Goal: Task Accomplishment & Management: Complete application form

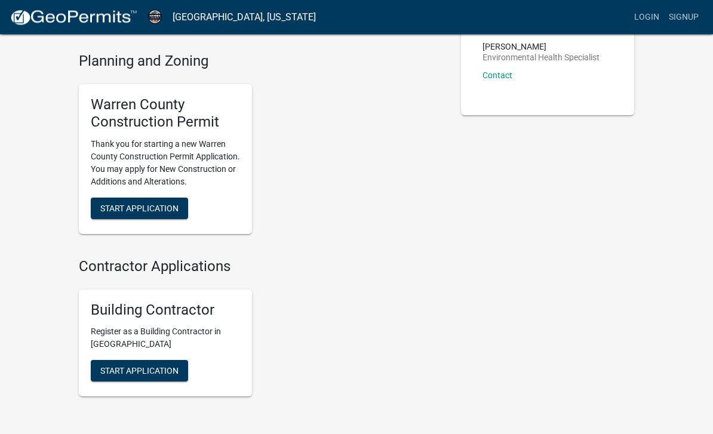
scroll to position [236, 0]
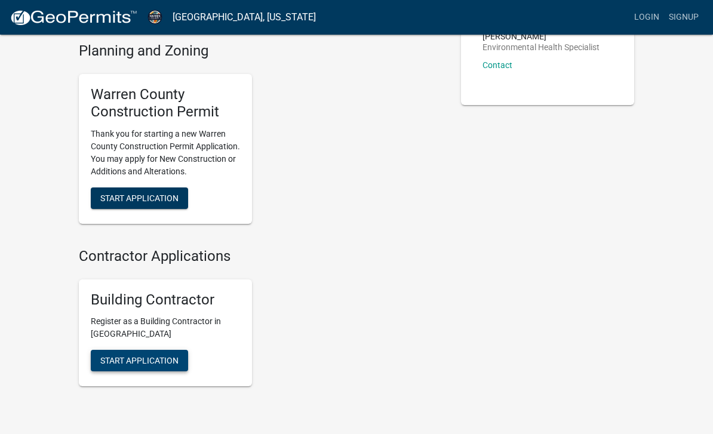
click at [109, 350] on button "Start Application" at bounding box center [139, 360] width 97 height 21
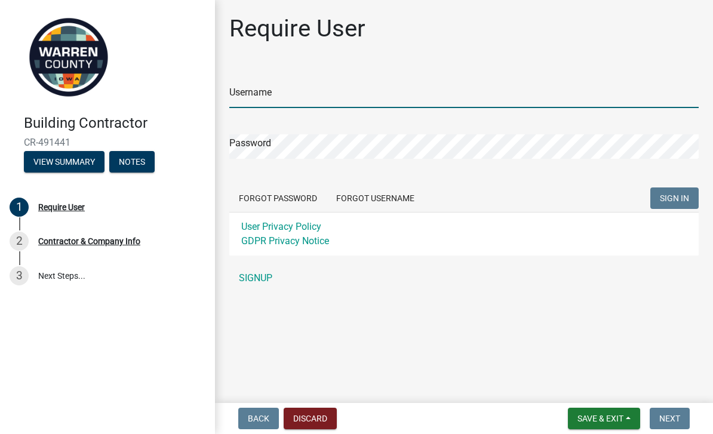
click at [355, 88] on input "Username" at bounding box center [463, 96] width 469 height 24
click at [435, 90] on input "Username" at bounding box center [463, 96] width 469 height 24
type input "[EMAIL_ADDRESS][DOMAIN_NAME]"
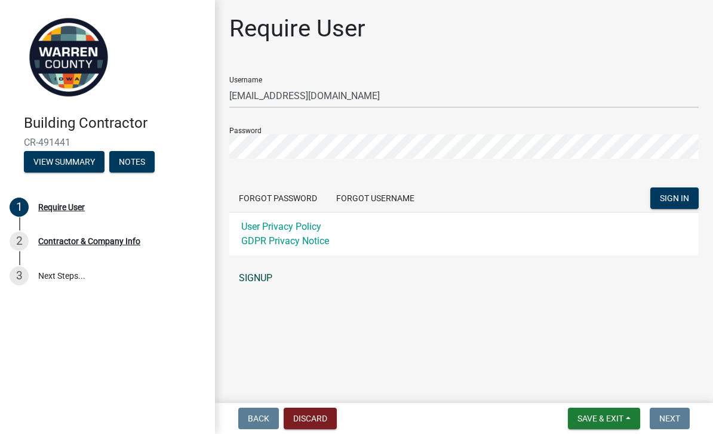
click at [261, 285] on link "SIGNUP" at bounding box center [463, 278] width 469 height 24
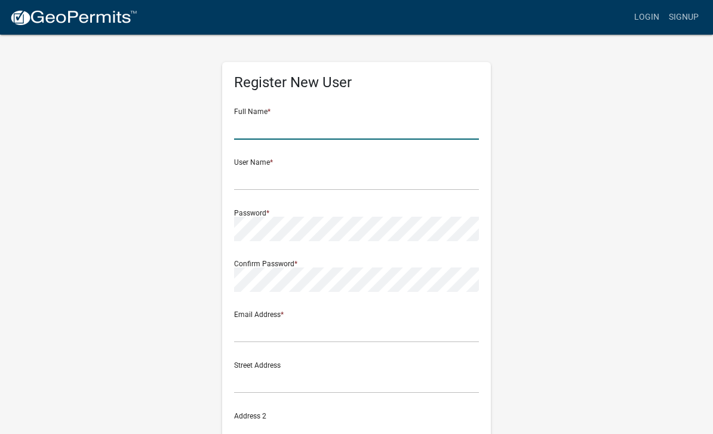
click at [364, 125] on input "text" at bounding box center [356, 127] width 245 height 24
type input "[PERSON_NAME]"
click at [312, 159] on div "User Name *" at bounding box center [356, 169] width 245 height 41
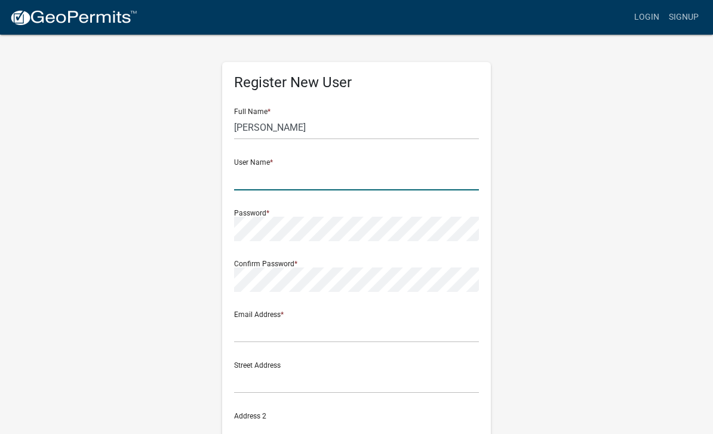
click at [281, 169] on input "text" at bounding box center [356, 178] width 245 height 24
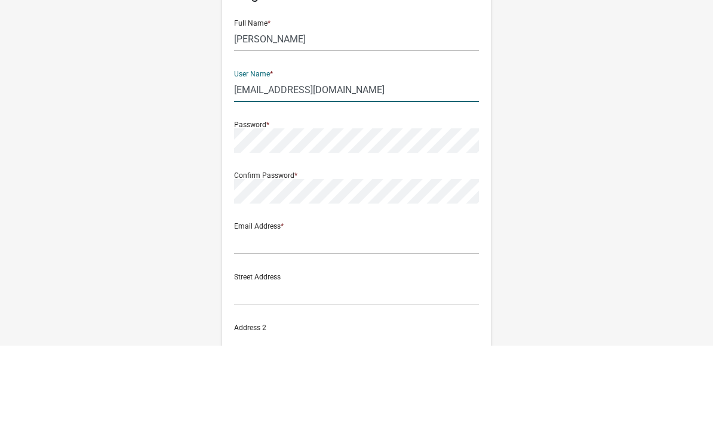
type input "[EMAIL_ADDRESS][DOMAIN_NAME]"
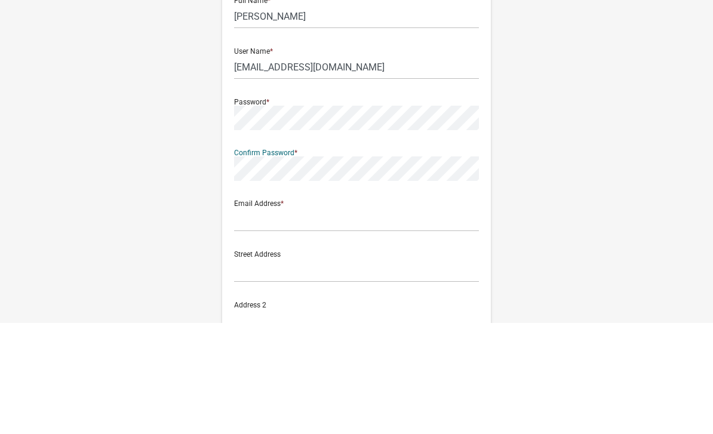
click at [378, 301] on div "Email Address *" at bounding box center [356, 321] width 245 height 41
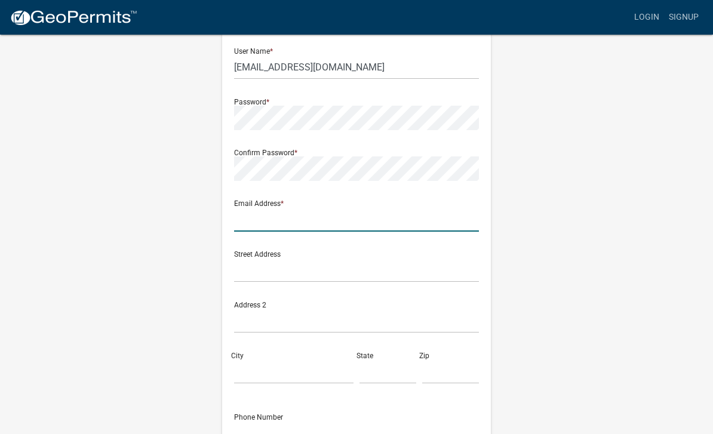
click at [392, 209] on input "text" at bounding box center [356, 219] width 245 height 24
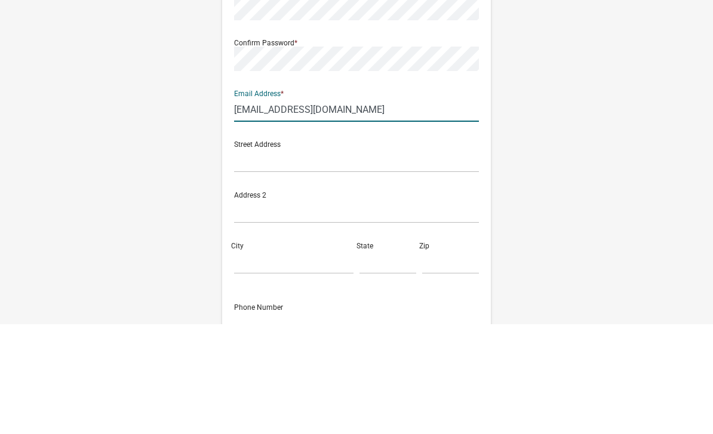
type input "[EMAIL_ADDRESS][DOMAIN_NAME]"
click at [398, 258] on input "text" at bounding box center [356, 270] width 245 height 24
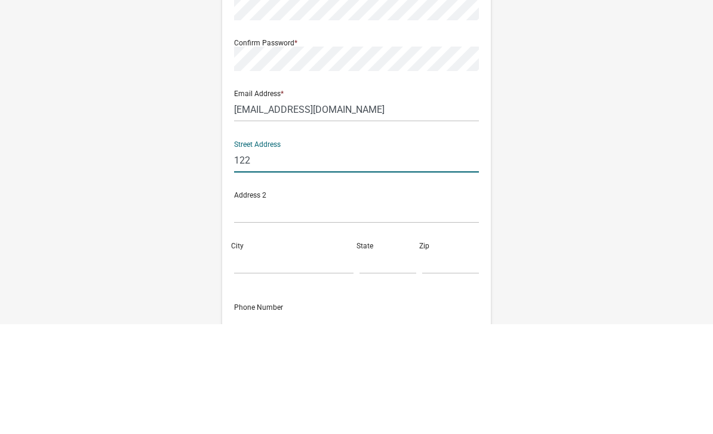
type input "1222"
type input "[STREET_ADDRESS]"
type input "[GEOGRAPHIC_DATA]"
type input "IA"
type input "50226"
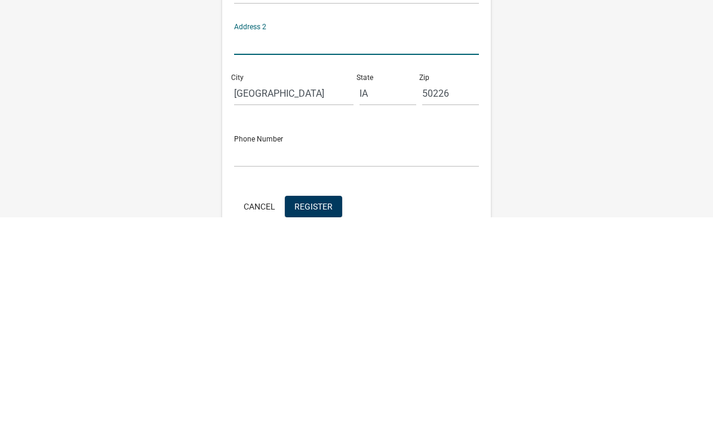
scroll to position [174, 0]
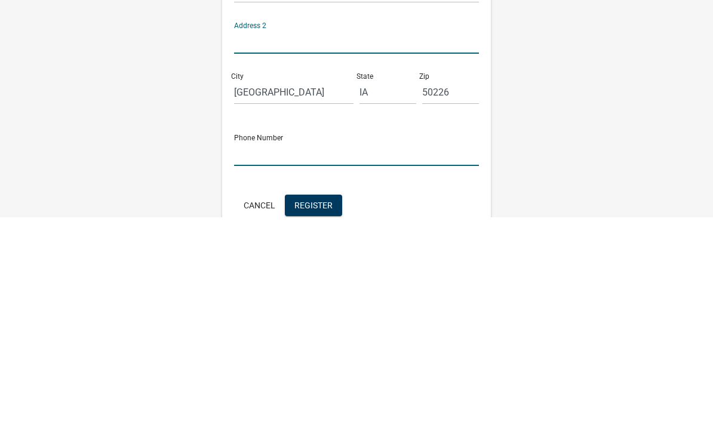
click at [417, 358] on input "text" at bounding box center [356, 370] width 245 height 24
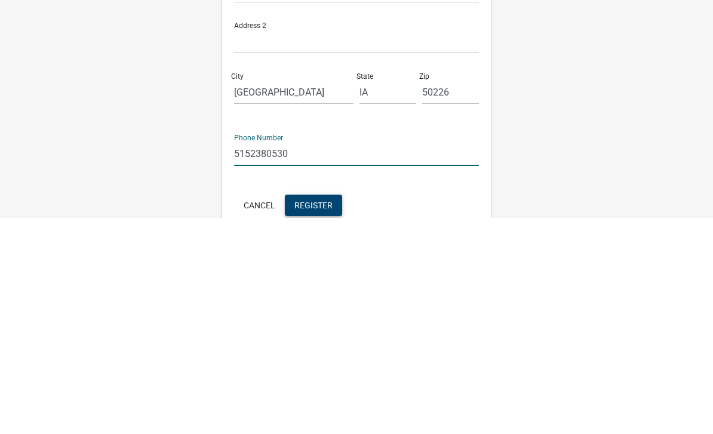
type input "5152380530"
click at [319, 411] on button "Register" at bounding box center [313, 421] width 57 height 21
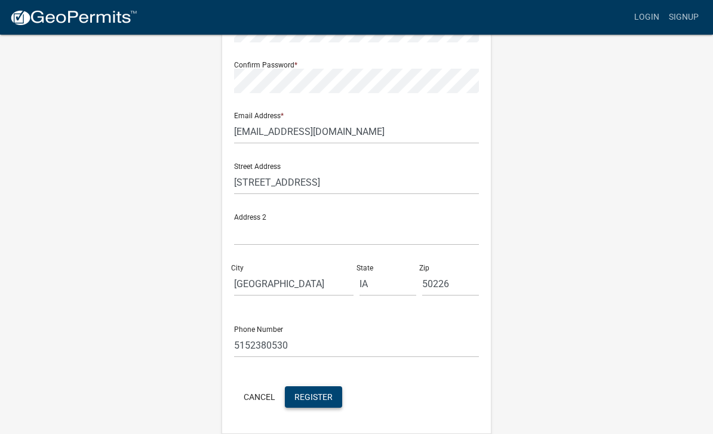
click at [327, 394] on span "Register" at bounding box center [313, 397] width 38 height 10
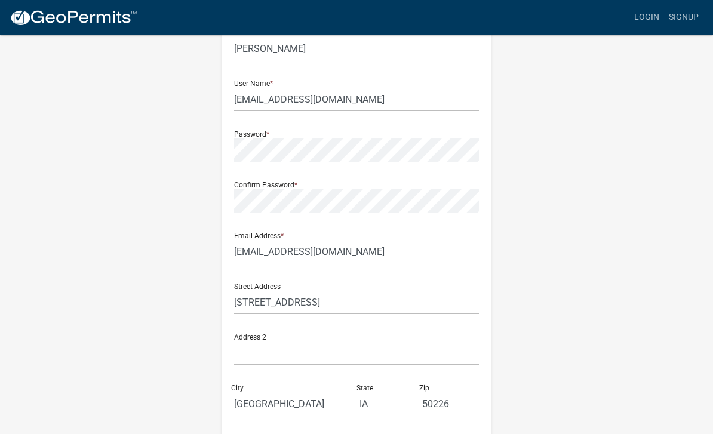
scroll to position [0, 0]
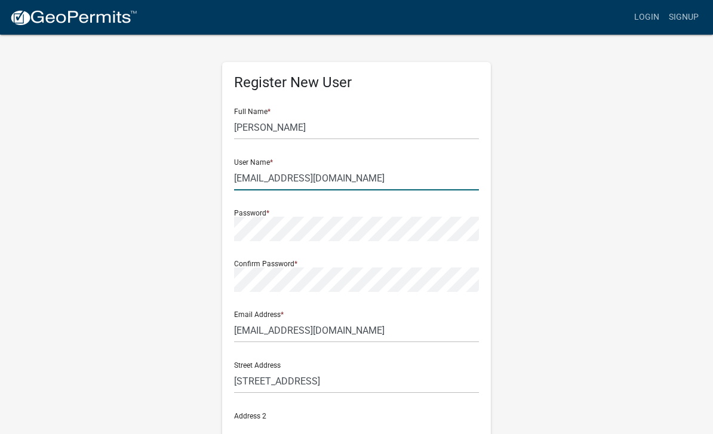
click at [402, 177] on input "[EMAIL_ADDRESS][DOMAIN_NAME]" at bounding box center [356, 178] width 245 height 24
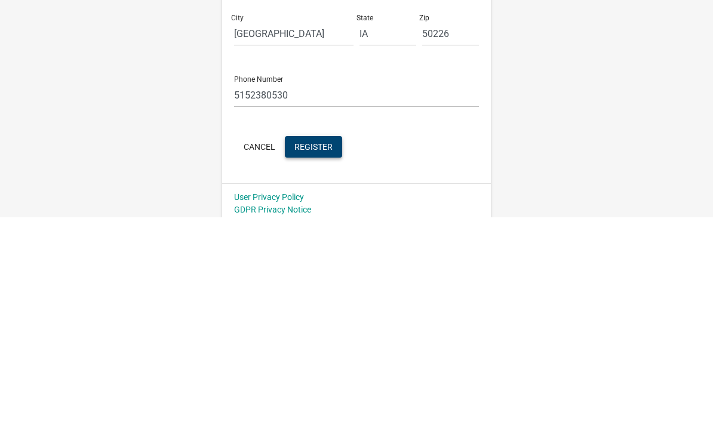
scroll to position [238, 0]
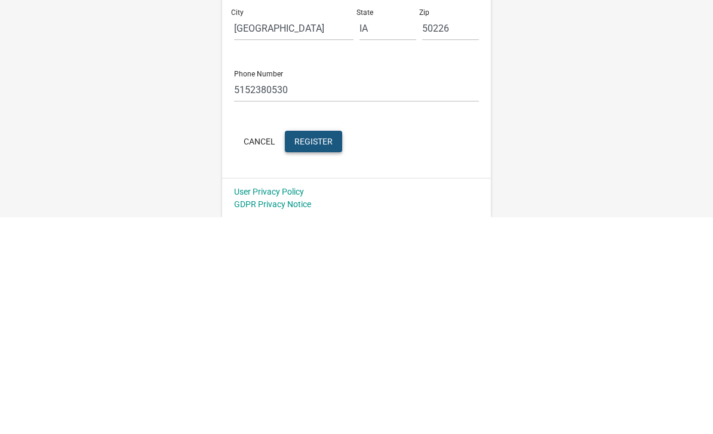
type input "Leeconstruction@#"
click at [312, 353] on span "Register" at bounding box center [313, 358] width 38 height 10
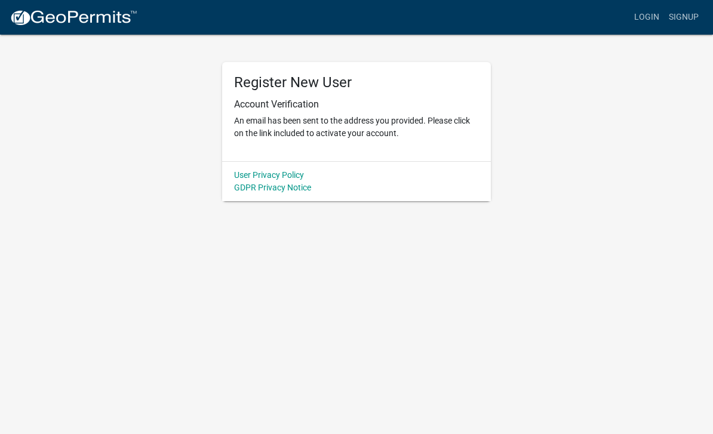
scroll to position [0, 0]
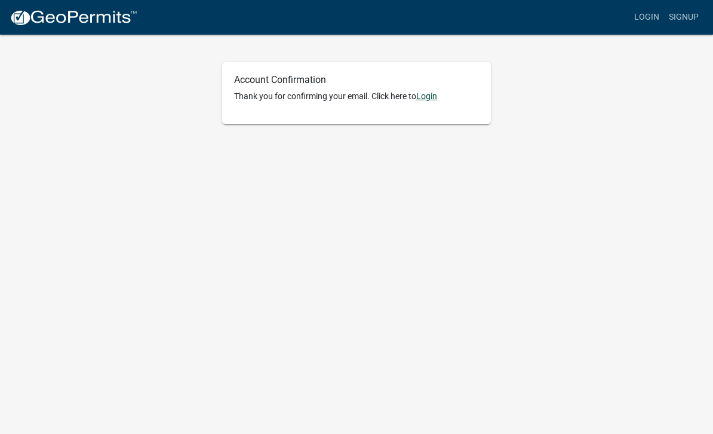
click at [432, 93] on link "Login" at bounding box center [426, 96] width 21 height 10
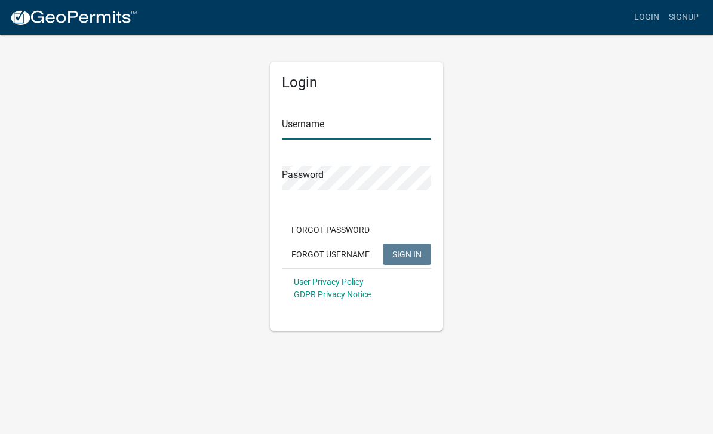
click at [378, 128] on input "Username" at bounding box center [356, 127] width 149 height 24
type input "Leeconstruction@#"
click at [409, 161] on div "Password" at bounding box center [356, 169] width 149 height 41
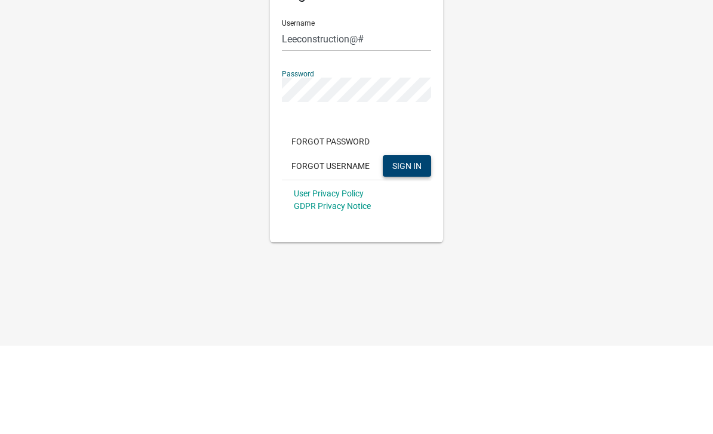
click at [411, 244] on button "SIGN IN" at bounding box center [407, 254] width 48 height 21
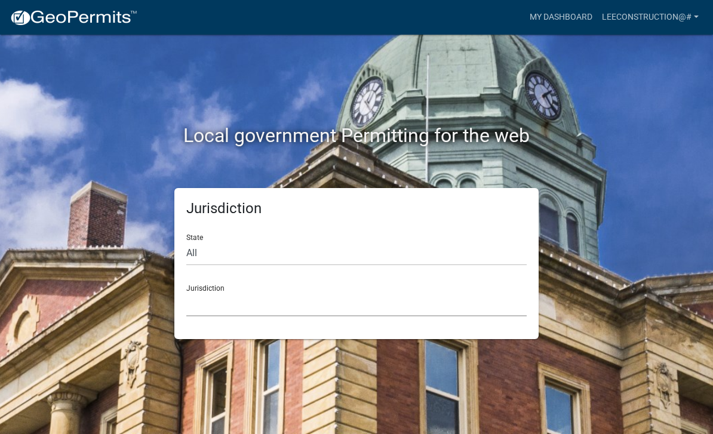
click at [333, 297] on select "Custer County, Colorado Carroll County, Georgia Cook County, Georgia Crawford C…" at bounding box center [356, 304] width 340 height 24
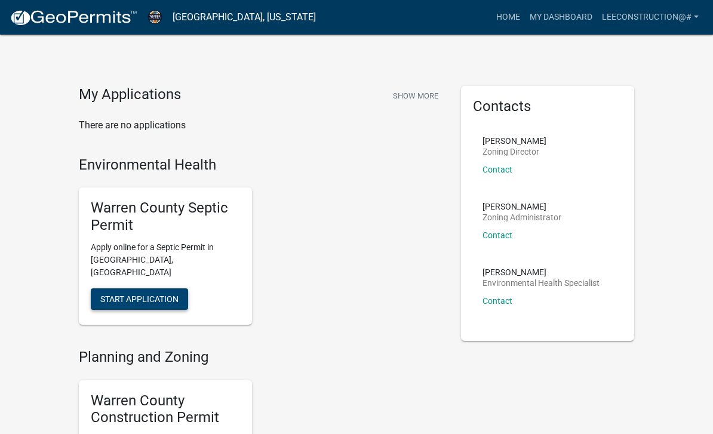
click at [170, 288] on button "Start Application" at bounding box center [139, 298] width 97 height 21
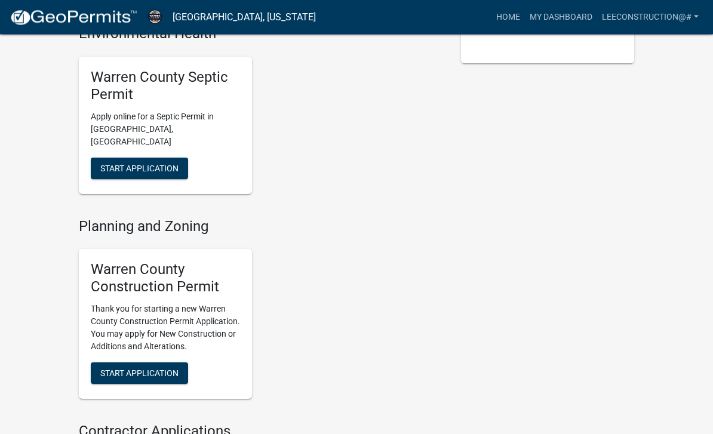
scroll to position [278, 0]
click at [173, 362] on button "Start Application" at bounding box center [139, 372] width 97 height 21
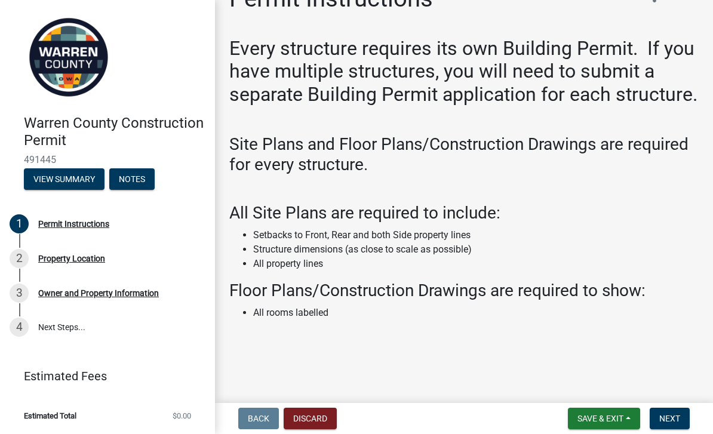
scroll to position [29, 0]
click at [103, 257] on div "Property Location" at bounding box center [71, 258] width 67 height 8
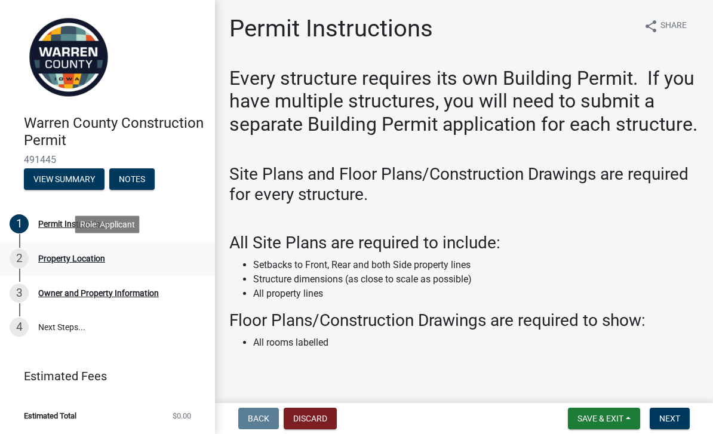
scroll to position [0, 0]
click at [119, 226] on div "Role: Applicant" at bounding box center [107, 224] width 64 height 17
click at [100, 258] on div "Property Location" at bounding box center [71, 258] width 67 height 8
click at [105, 260] on div "Property Location" at bounding box center [71, 258] width 67 height 8
click at [88, 174] on button "View Summary" at bounding box center [64, 178] width 81 height 21
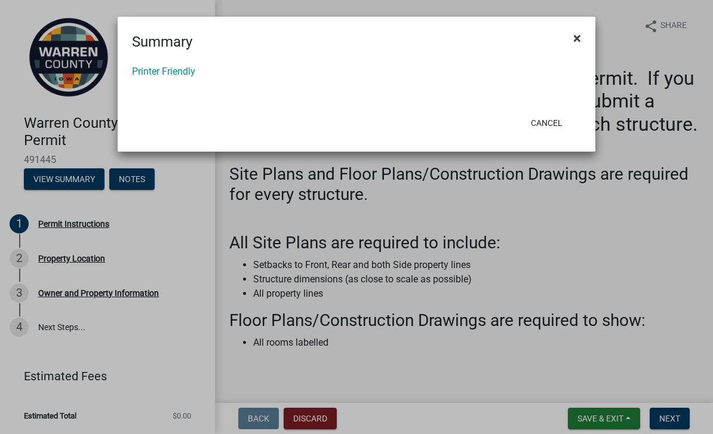
click at [586, 26] on button "×" at bounding box center [577, 37] width 27 height 33
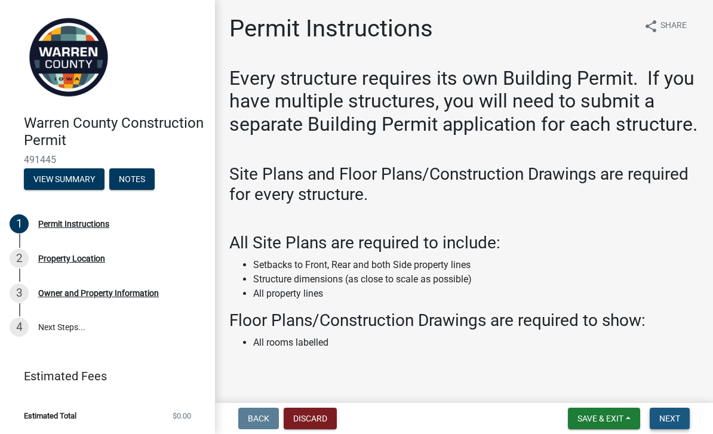
click at [670, 420] on span "Next" at bounding box center [669, 419] width 21 height 10
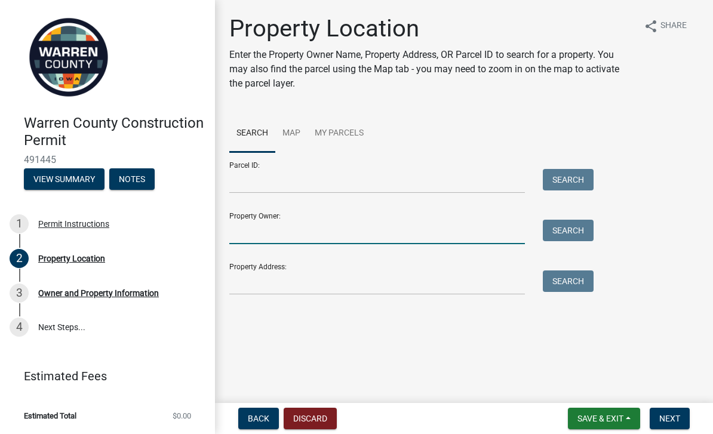
click at [318, 232] on input "Property Owner:" at bounding box center [376, 232] width 295 height 24
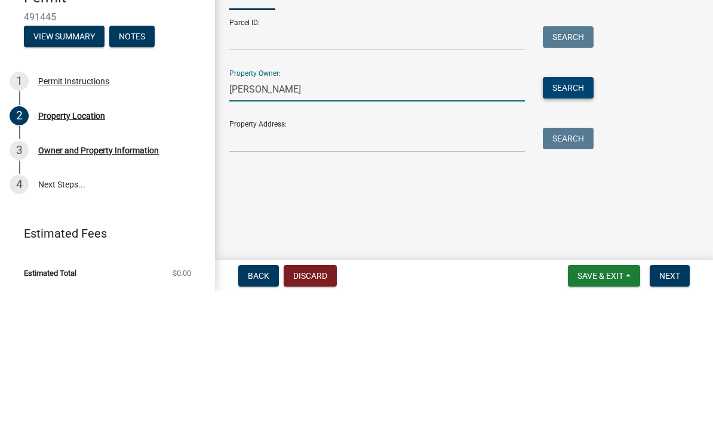
type input "Michael Sargent"
click at [583, 220] on button "Search" at bounding box center [568, 230] width 51 height 21
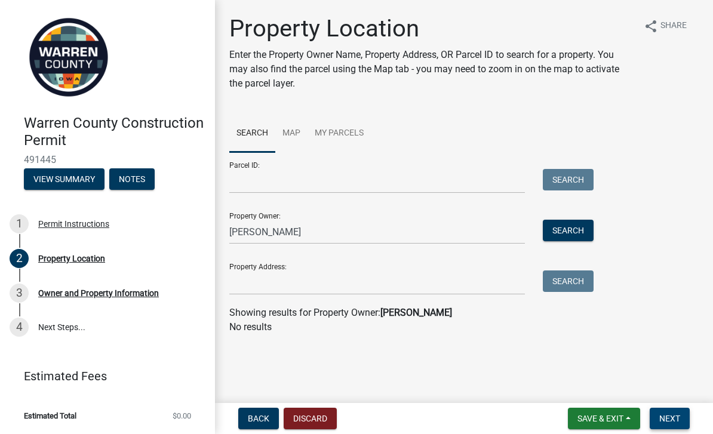
click at [671, 424] on button "Next" at bounding box center [669, 418] width 40 height 21
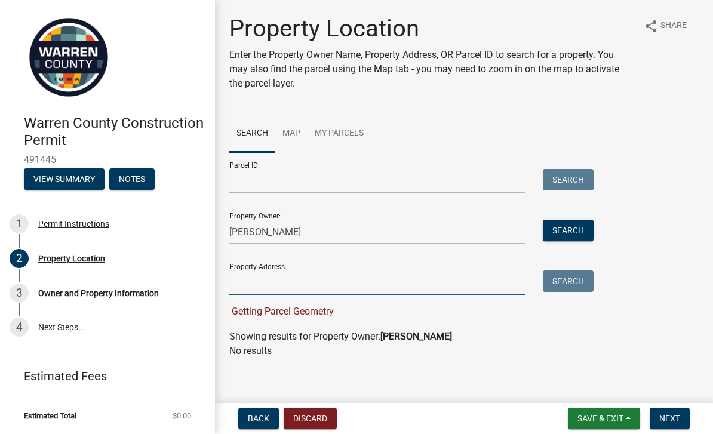
click at [324, 275] on input "Property Address:" at bounding box center [376, 282] width 295 height 24
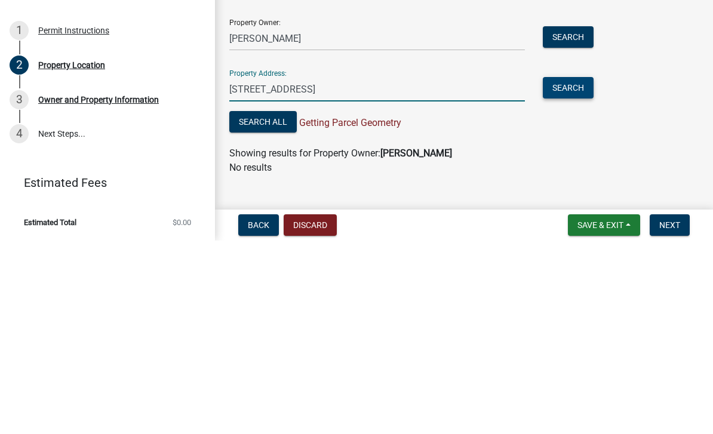
type input "23496 Roosevelt Street"
click at [580, 270] on button "Search" at bounding box center [568, 280] width 51 height 21
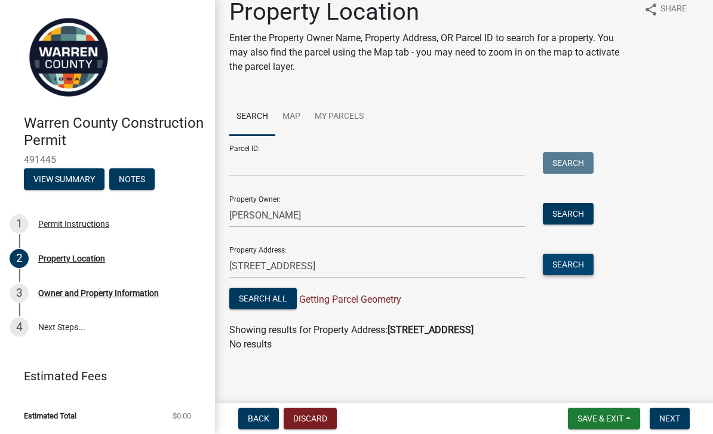
scroll to position [17, 0]
click at [676, 423] on span "Next" at bounding box center [669, 419] width 21 height 10
click at [672, 417] on span "Next" at bounding box center [669, 419] width 21 height 10
click at [381, 295] on span "Getting Parcel Geometry" at bounding box center [349, 299] width 104 height 11
click at [382, 297] on span "Getting Parcel Geometry" at bounding box center [349, 299] width 104 height 11
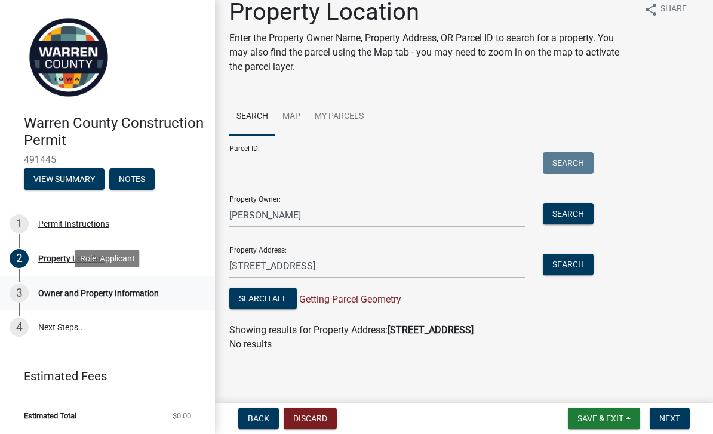
click at [147, 293] on div "Owner and Property Information" at bounding box center [98, 293] width 121 height 8
click at [450, 138] on div "Parcel ID: Search" at bounding box center [408, 156] width 358 height 41
click at [255, 423] on span "Back" at bounding box center [258, 419] width 21 height 10
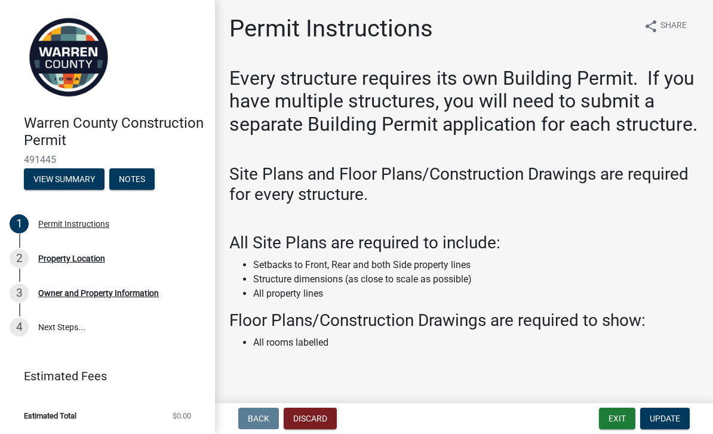
scroll to position [0, 0]
click at [669, 417] on span "Update" at bounding box center [664, 419] width 30 height 10
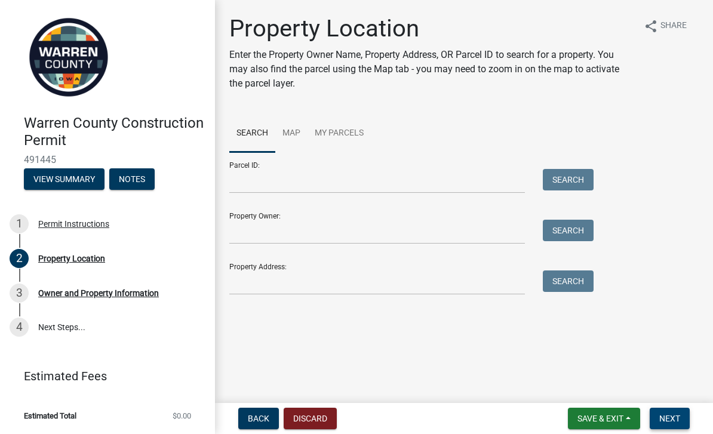
click at [675, 415] on span "Next" at bounding box center [669, 419] width 21 height 10
click at [297, 129] on link "Map" at bounding box center [291, 134] width 32 height 38
